Goal: Find specific page/section: Find specific page/section

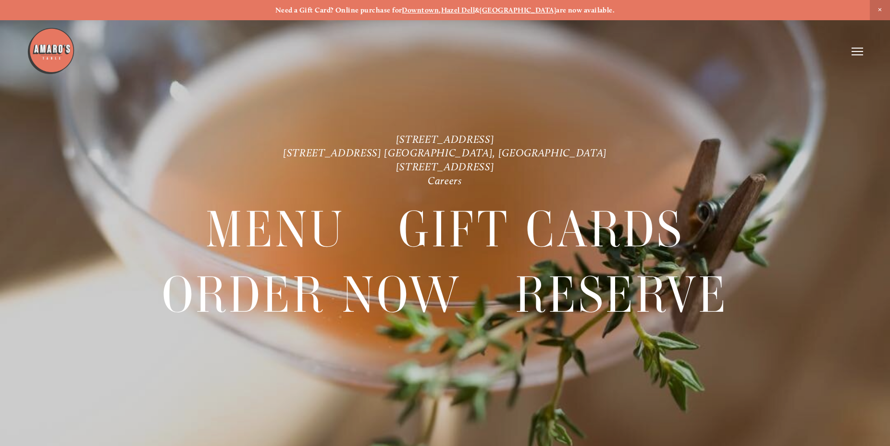
click at [857, 51] on icon at bounding box center [858, 51] width 12 height 9
click at [726, 50] on span "Visit" at bounding box center [730, 51] width 14 height 9
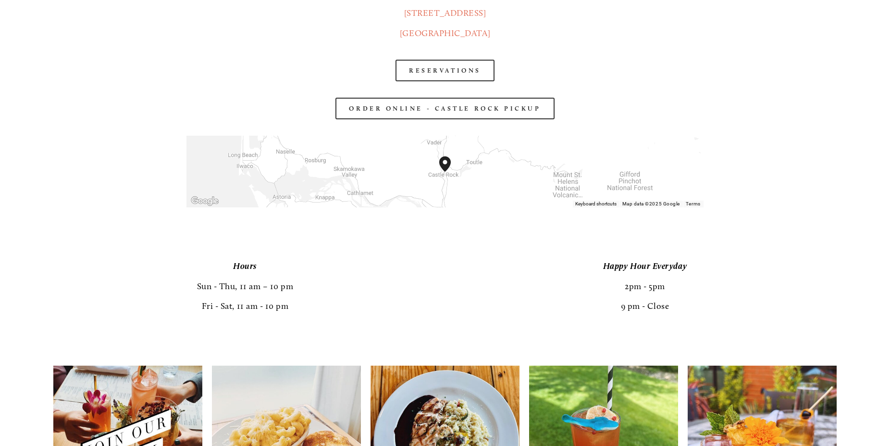
scroll to position [1814, 0]
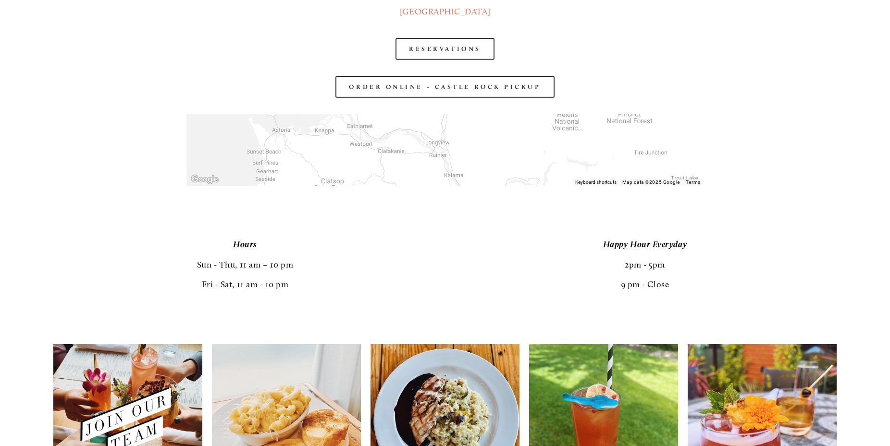
drag, startPoint x: 489, startPoint y: 174, endPoint x: 488, endPoint y: 124, distance: 50.0
click at [488, 124] on div at bounding box center [445, 150] width 517 height 72
drag, startPoint x: 506, startPoint y: 180, endPoint x: 497, endPoint y: 194, distance: 16.7
click at [497, 186] on div at bounding box center [445, 150] width 517 height 72
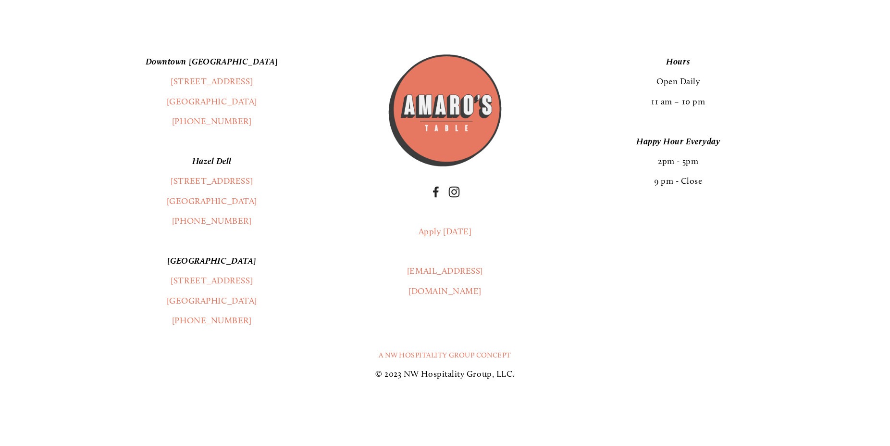
scroll to position [2553, 0]
